Goal: Obtain resource: Download file/media

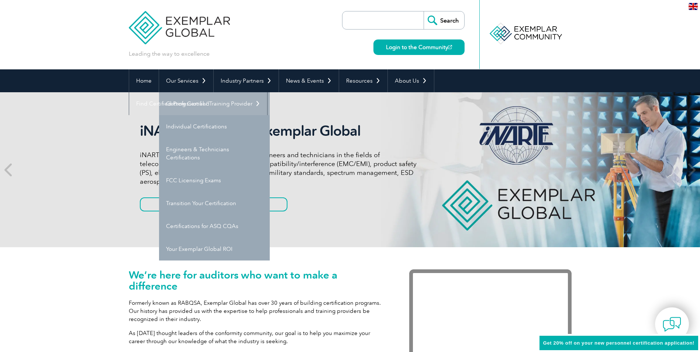
click at [194, 102] on link "Getting Certified" at bounding box center [214, 103] width 111 height 23
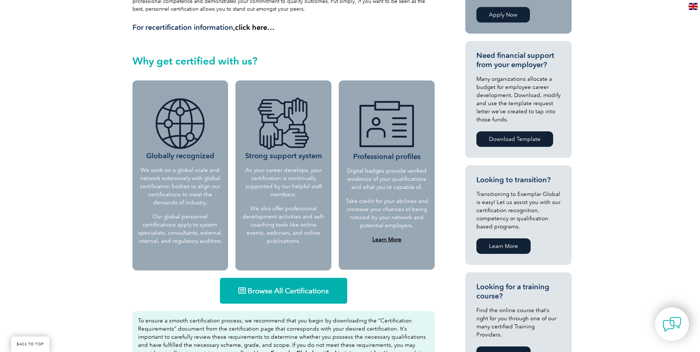
scroll to position [251, 0]
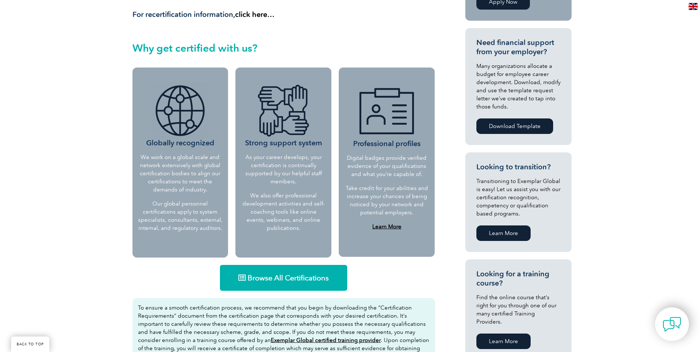
click at [277, 281] on span "Browse All Certifications" at bounding box center [288, 277] width 81 height 7
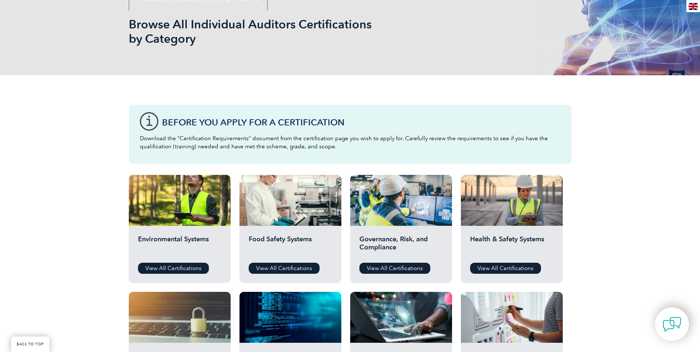
scroll to position [111, 0]
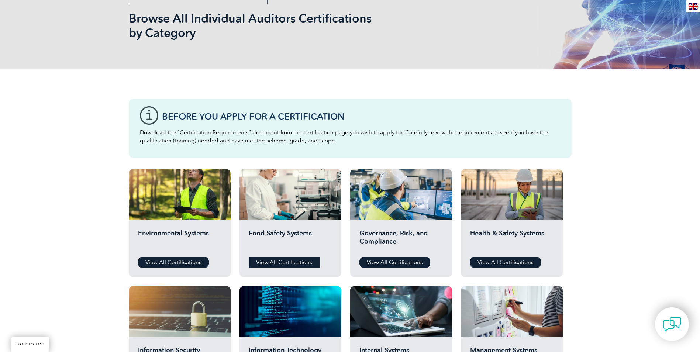
click at [291, 261] on link "View All Certifications" at bounding box center [284, 262] width 71 height 11
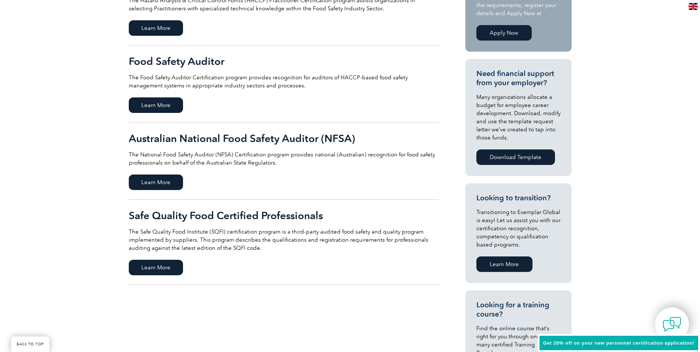
scroll to position [221, 0]
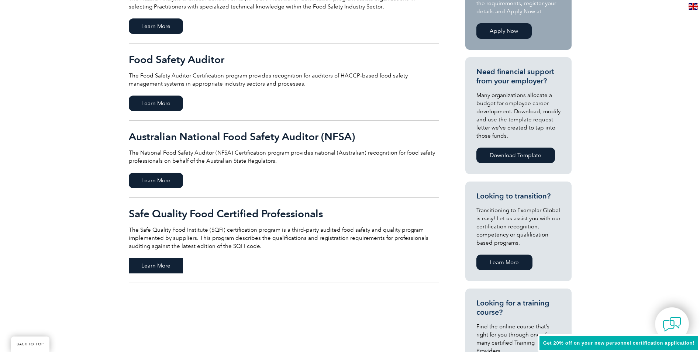
click at [165, 268] on span "Learn More" at bounding box center [156, 266] width 54 height 16
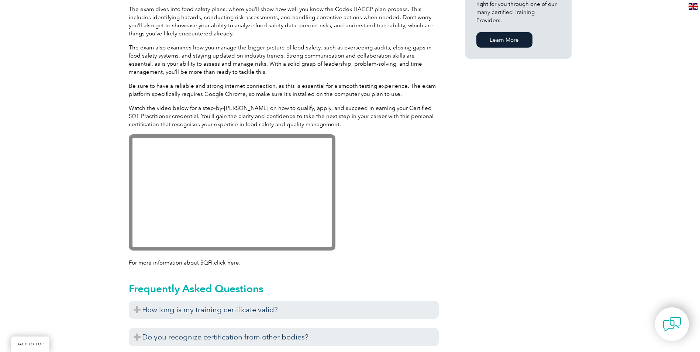
scroll to position [627, 0]
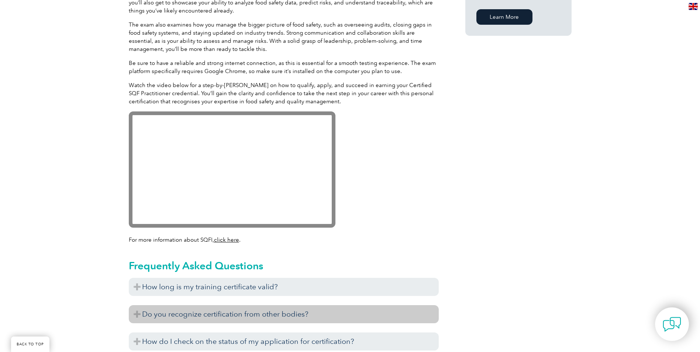
click at [292, 311] on h3 "Do you recognize certification from other bodies?" at bounding box center [284, 314] width 310 height 18
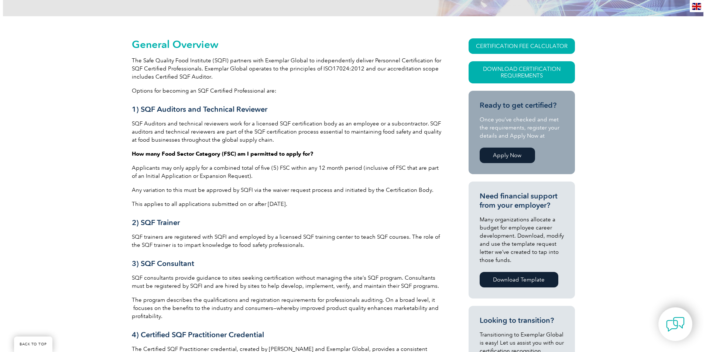
scroll to position [148, 0]
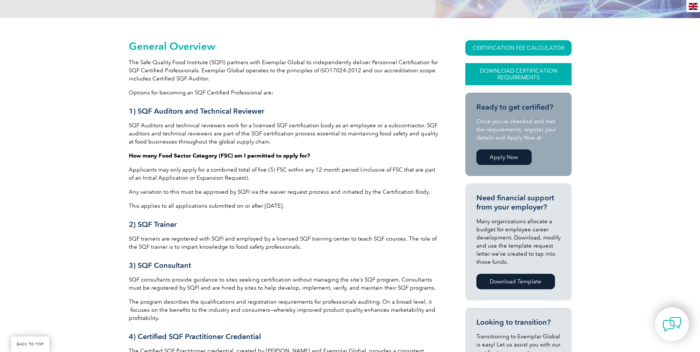
click at [496, 72] on link "Download Certification Requirements" at bounding box center [518, 74] width 106 height 22
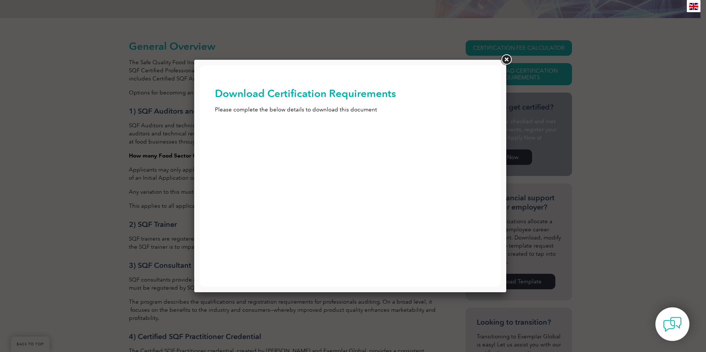
scroll to position [0, 0]
click at [275, 140] on input "First Name (Required)" at bounding box center [350, 137] width 271 height 13
type input "[PERSON_NAME]"
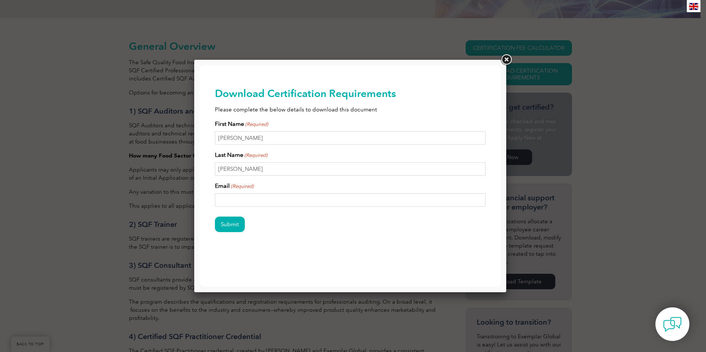
click at [253, 200] on input "Email (Required)" at bounding box center [350, 199] width 271 height 13
type input "[EMAIL_ADDRESS][DOMAIN_NAME]"
click at [231, 226] on input "Submit" at bounding box center [230, 225] width 30 height 16
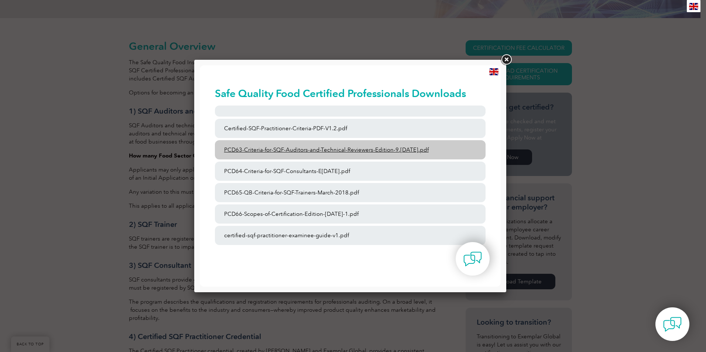
click at [309, 151] on link "PCD63-Criteria-for-SQF-Auditors-and-Technical-Reviewers-Edition-9.[DATE].pdf" at bounding box center [350, 149] width 271 height 19
